Goal: Find specific page/section: Find specific page/section

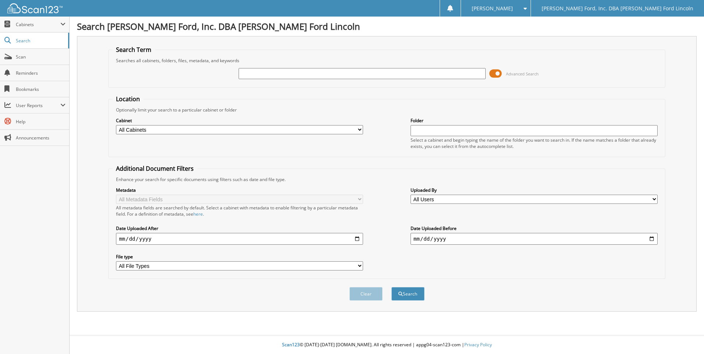
click at [260, 72] on input "text" at bounding box center [362, 73] width 247 height 11
type input "[PERSON_NAME]"
click at [391, 287] on button "Search" at bounding box center [407, 294] width 33 height 14
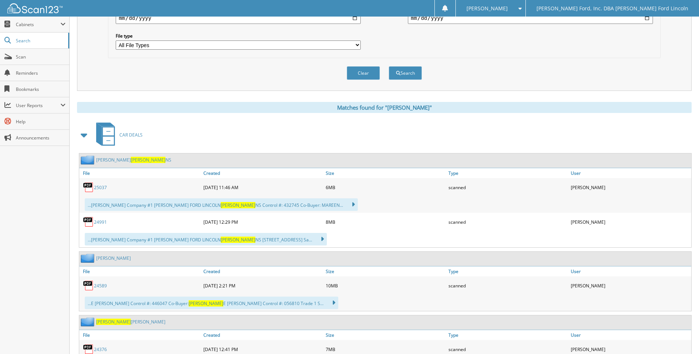
scroll to position [295, 0]
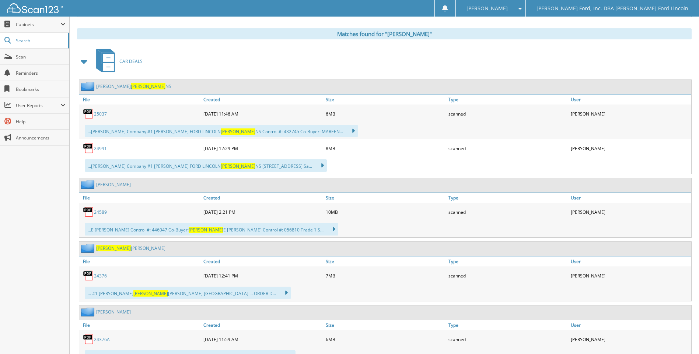
click at [98, 277] on link "24376" at bounding box center [100, 276] width 13 height 6
